Goal: Information Seeking & Learning: Check status

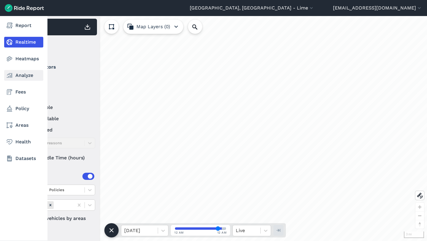
click at [23, 75] on link "Analyze" at bounding box center [23, 75] width 39 height 11
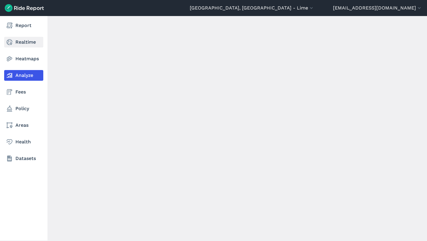
click at [23, 45] on link "Realtime" at bounding box center [23, 42] width 39 height 11
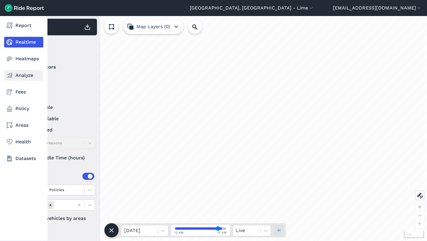
click at [22, 74] on link "Analyze" at bounding box center [23, 75] width 39 height 11
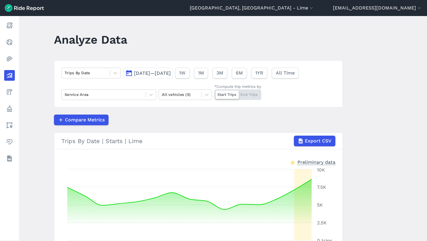
scroll to position [44, 0]
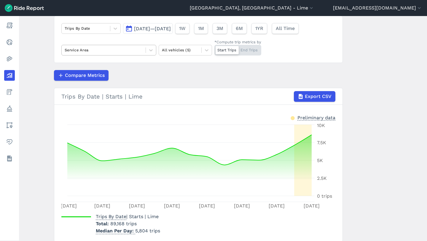
click at [118, 46] on div "Service Area" at bounding box center [104, 49] width 84 height 9
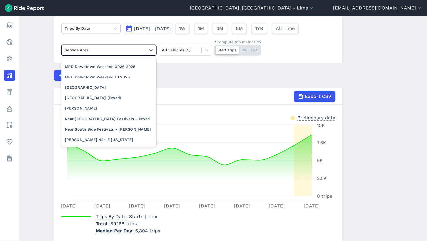
scroll to position [472, 0]
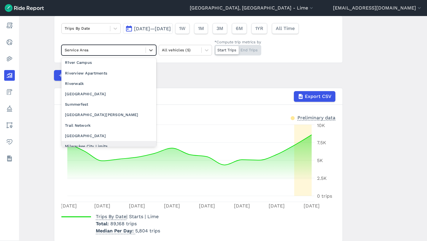
click at [96, 141] on div "Milwaukee City Limits" at bounding box center [108, 146] width 95 height 10
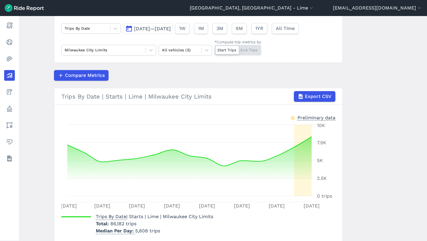
click at [171, 30] on span "[DATE]—[DATE]" at bounding box center [152, 29] width 37 height 6
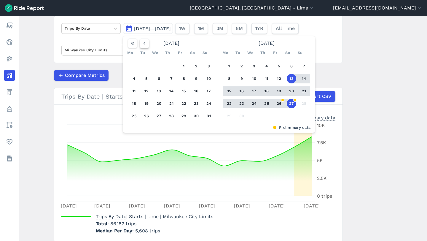
click at [146, 41] on icon "button" at bounding box center [144, 43] width 6 height 6
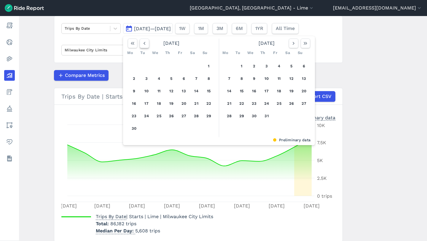
click at [146, 41] on icon "button" at bounding box center [144, 43] width 6 height 6
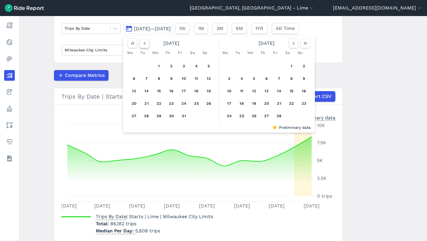
click at [146, 41] on icon "button" at bounding box center [144, 43] width 6 height 6
click at [291, 44] on icon "button" at bounding box center [293, 43] width 6 height 6
click at [251, 65] on button "1" at bounding box center [253, 65] width 9 height 9
click at [306, 44] on icon "button" at bounding box center [305, 43] width 6 height 6
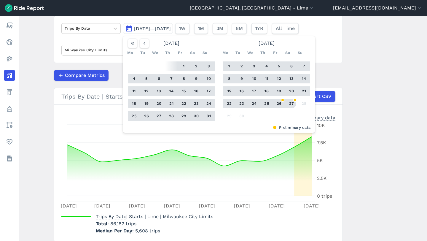
click at [291, 103] on button "27" at bounding box center [290, 103] width 9 height 9
